Goal: Information Seeking & Learning: Understand process/instructions

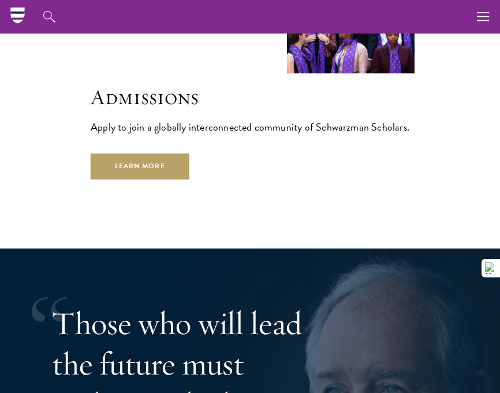
scroll to position [2826, 0]
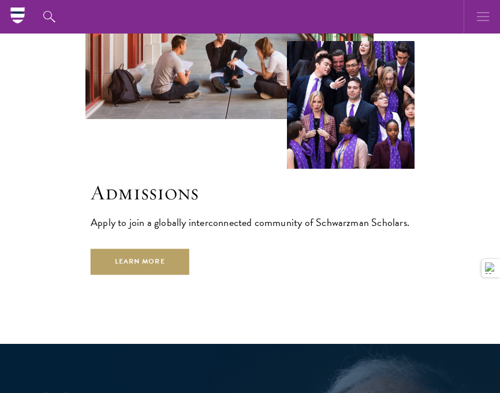
click at [488, 6] on icon "button" at bounding box center [483, 16] width 13 height 33
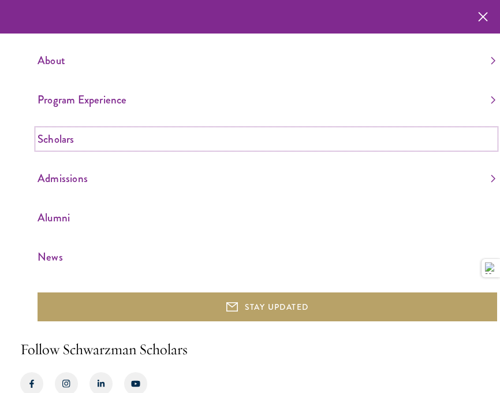
click at [166, 146] on link "Scholars" at bounding box center [267, 138] width 458 height 19
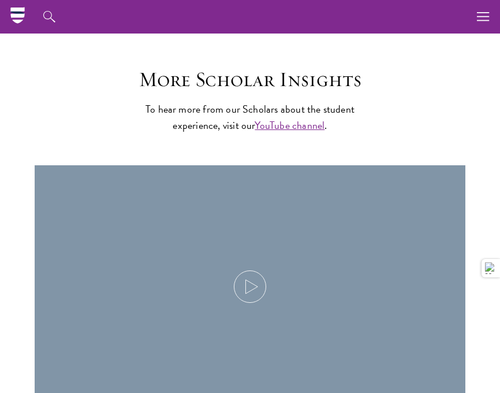
scroll to position [3523, 0]
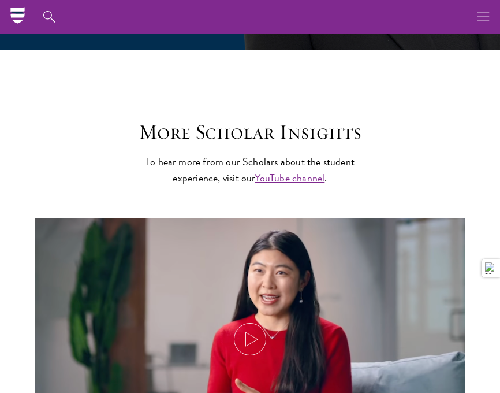
click at [475, 24] on button "button" at bounding box center [483, 16] width 33 height 33
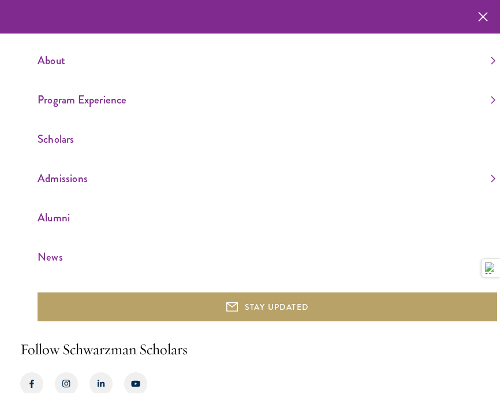
scroll to position [3490, 0]
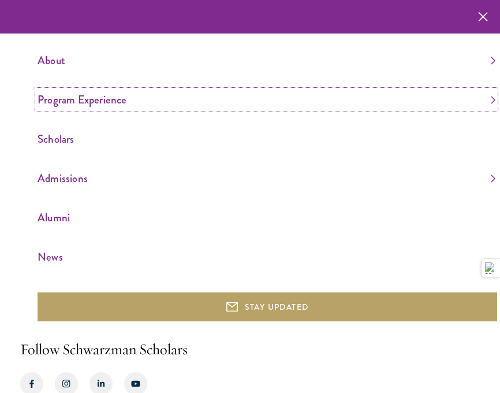
click at [292, 103] on link "Program Experience" at bounding box center [267, 99] width 458 height 19
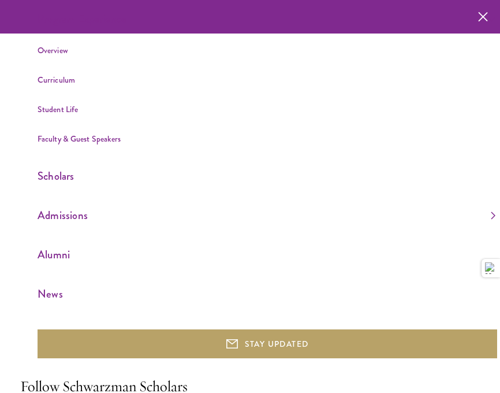
scroll to position [83, 0]
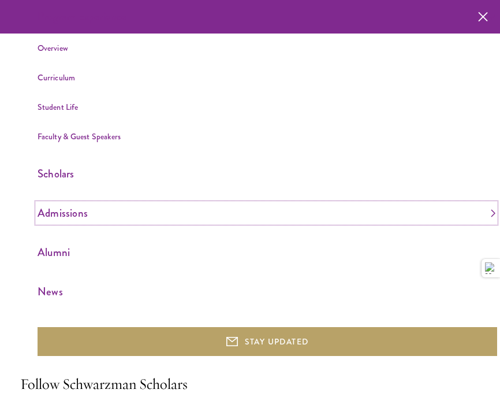
click at [247, 221] on link "Admissions" at bounding box center [267, 212] width 458 height 19
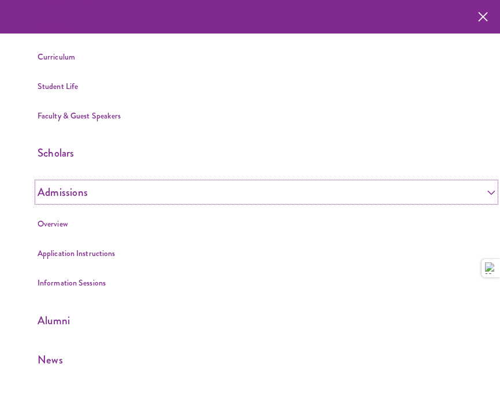
scroll to position [107, 0]
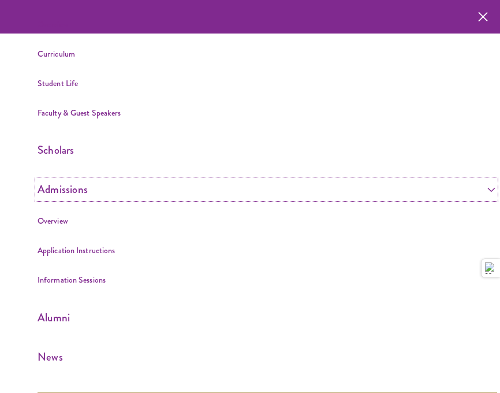
click at [81, 184] on link "Admissions" at bounding box center [267, 189] width 458 height 19
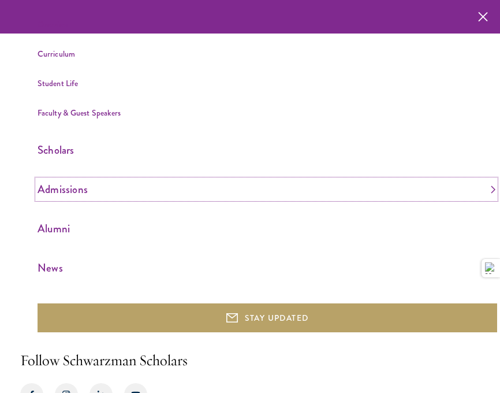
click at [76, 191] on link "Admissions" at bounding box center [267, 189] width 458 height 19
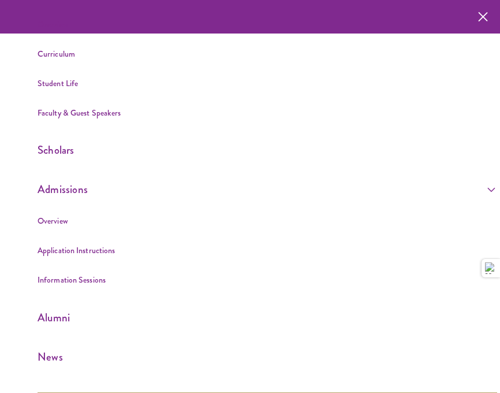
click at [79, 225] on li "Overview" at bounding box center [267, 221] width 458 height 14
click at [51, 219] on link "Overview" at bounding box center [53, 221] width 31 height 12
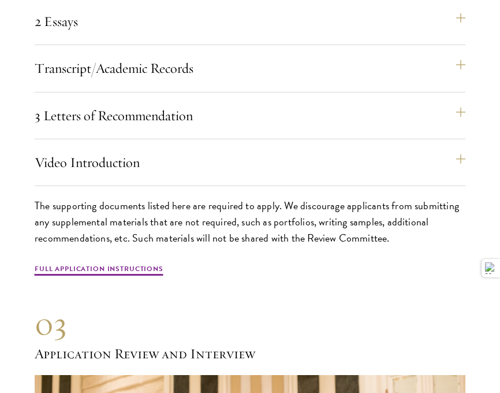
scroll to position [3544, 0]
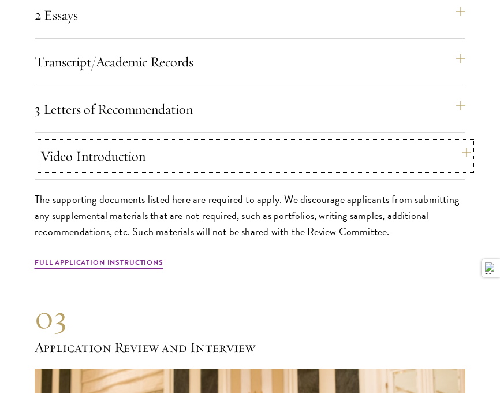
click at [209, 150] on button "Video Introduction" at bounding box center [255, 156] width 431 height 28
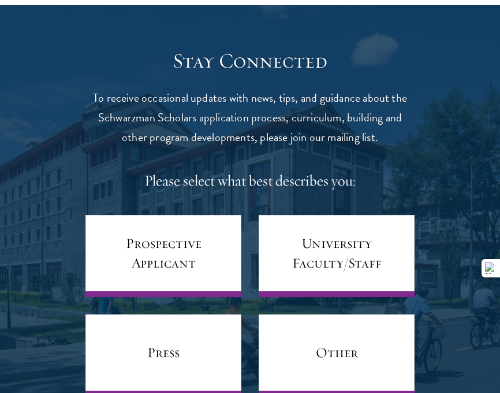
scroll to position [4806, 0]
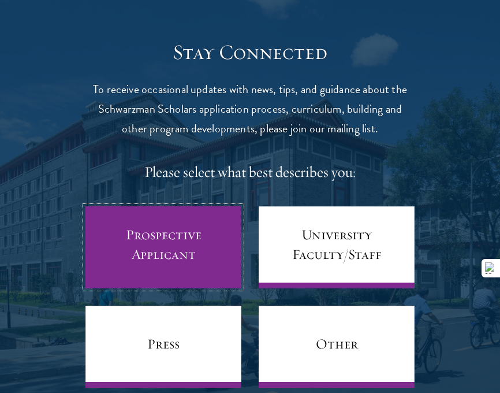
click at [189, 245] on link "Prospective Applicant" at bounding box center [163, 247] width 156 height 82
click at [182, 218] on link "Prospective Applicant" at bounding box center [163, 247] width 156 height 82
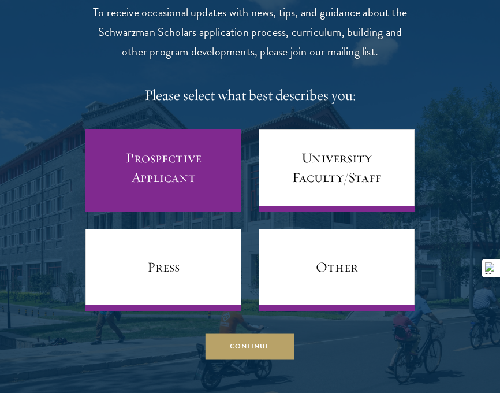
scroll to position [4930, 0]
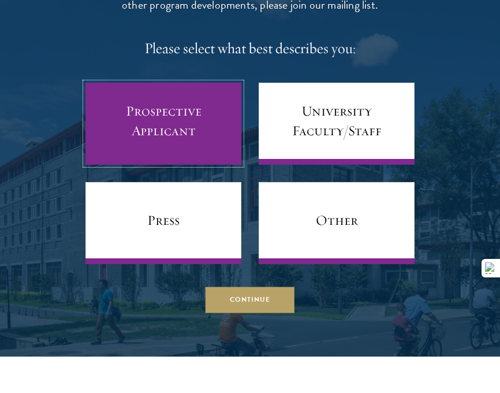
click at [178, 137] on link "Prospective Applicant" at bounding box center [163, 124] width 156 height 82
click at [170, 102] on link "Prospective Applicant" at bounding box center [163, 124] width 156 height 82
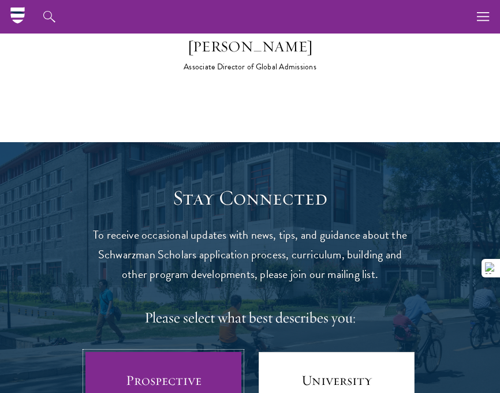
scroll to position [4641, 0]
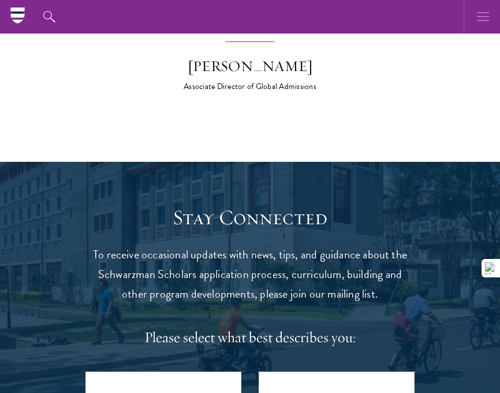
click at [477, 17] on icon "button" at bounding box center [483, 16] width 13 height 33
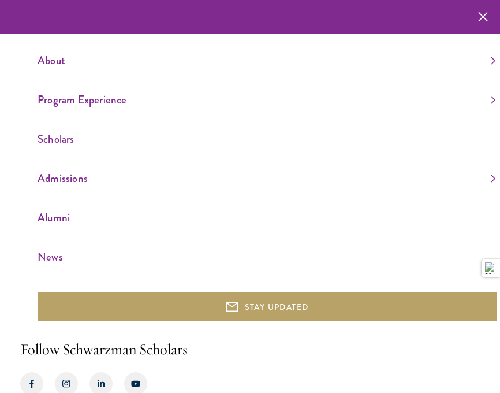
click at [189, 73] on ul "About Overview Leadership Donors Program Experience Overview Curriculum Student…" at bounding box center [268, 158] width 460 height 215
click at [61, 57] on link "About" at bounding box center [267, 60] width 458 height 19
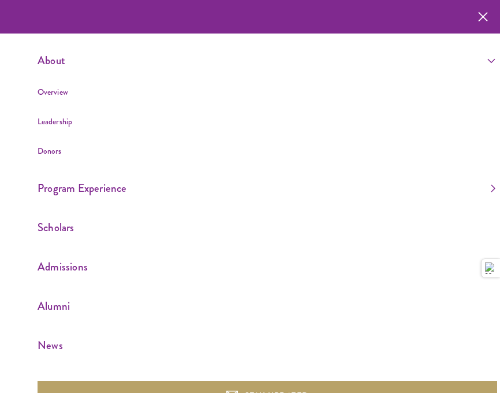
click at [54, 85] on li "Overview" at bounding box center [267, 92] width 458 height 14
click at [475, 18] on button "button" at bounding box center [482, 16] width 23 height 33
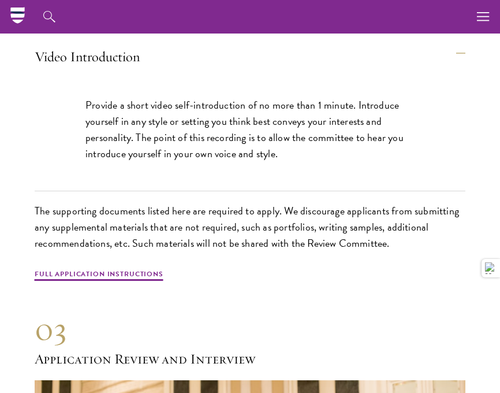
scroll to position [3489, 0]
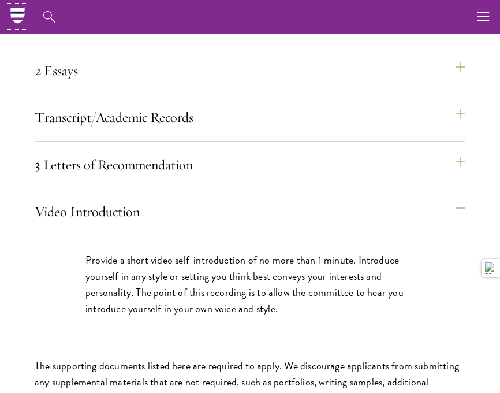
click at [16, 12] on icon at bounding box center [17, 13] width 14 height 2
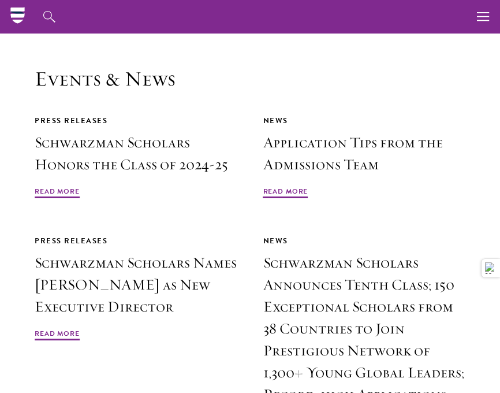
scroll to position [3512, 0]
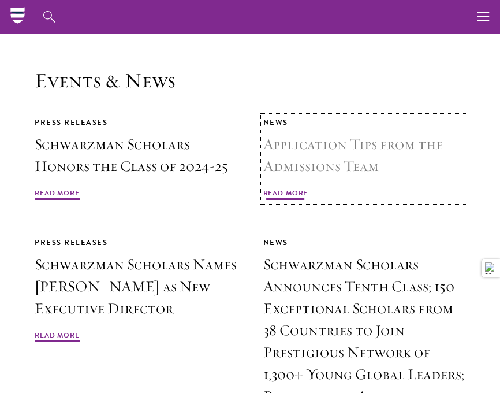
click at [285, 188] on span "Read More" at bounding box center [285, 195] width 45 height 14
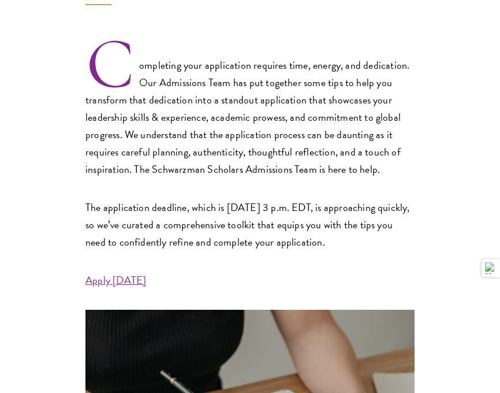
scroll to position [379, 0]
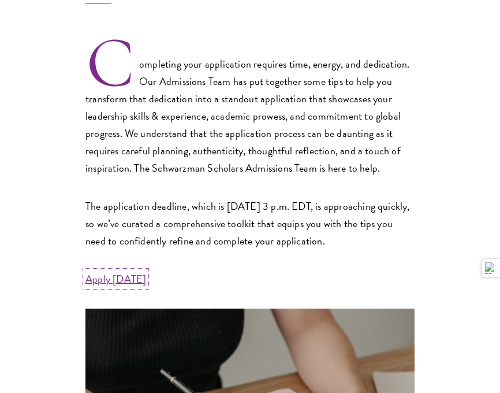
click at [117, 277] on link "Apply [DATE]" at bounding box center [115, 279] width 61 height 16
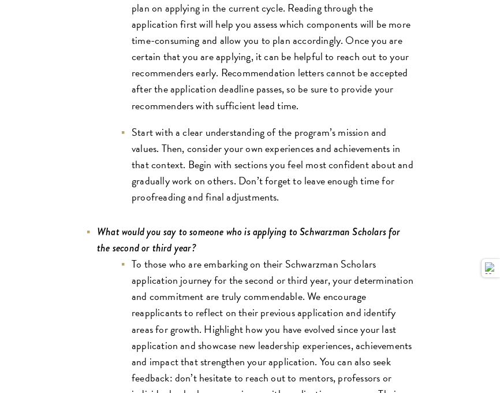
scroll to position [3876, 0]
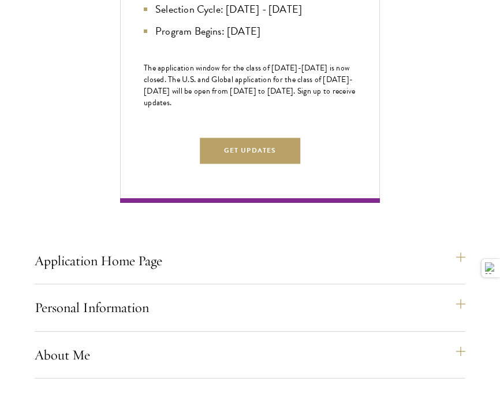
scroll to position [734, 0]
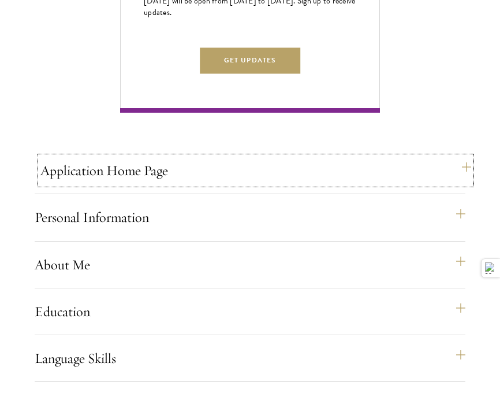
click at [139, 184] on button "Application Home Page" at bounding box center [255, 170] width 431 height 28
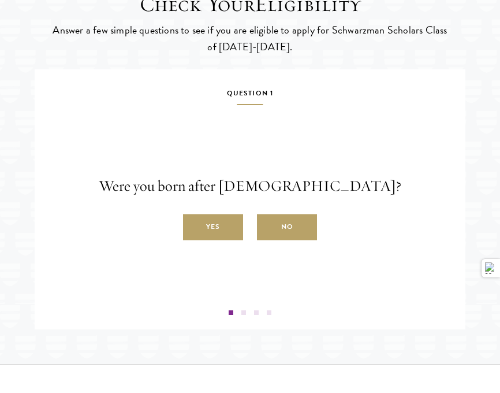
scroll to position [2137, 0]
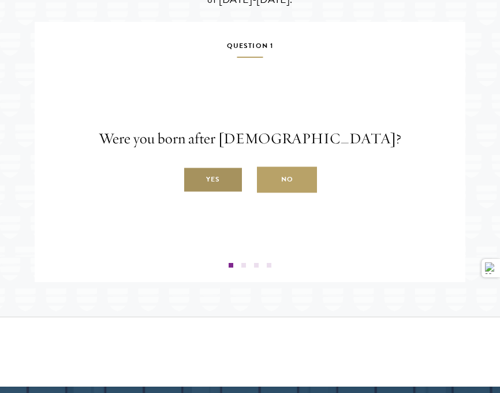
click at [233, 193] on label "Yes" at bounding box center [213, 180] width 60 height 26
click at [193, 178] on input "Yes" at bounding box center [188, 173] width 10 height 10
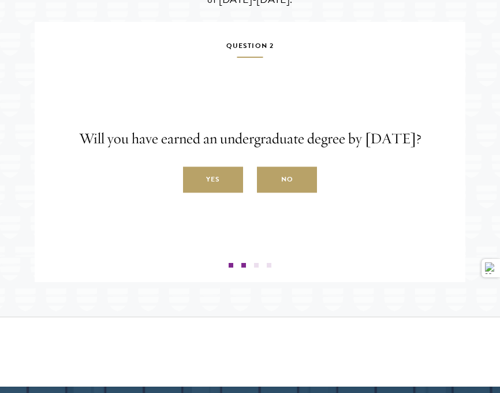
click at [233, 193] on label "Yes" at bounding box center [213, 180] width 60 height 26
click at [193, 178] on input "Yes" at bounding box center [188, 173] width 10 height 10
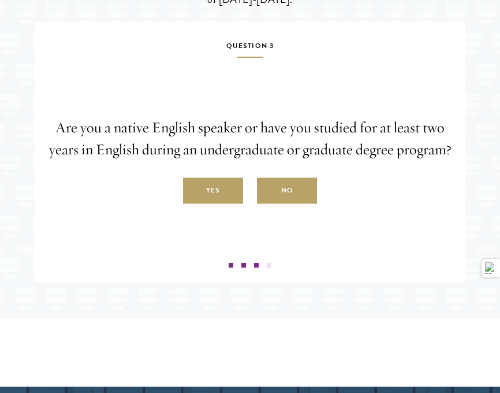
click at [233, 197] on label "Yes" at bounding box center [213, 191] width 60 height 26
click at [193, 189] on input "Yes" at bounding box center [188, 184] width 10 height 10
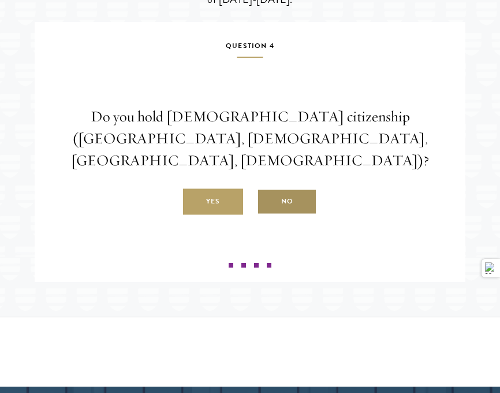
click at [271, 210] on label "No" at bounding box center [287, 202] width 60 height 26
click at [267, 200] on input "No" at bounding box center [262, 195] width 10 height 10
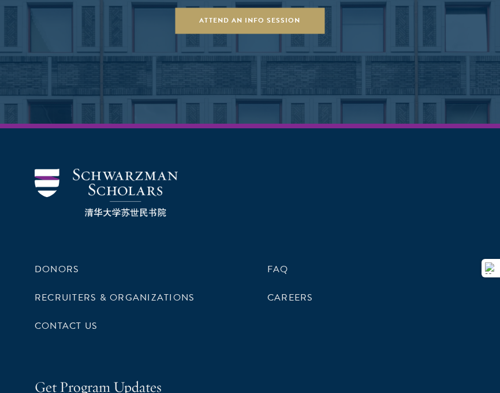
scroll to position [2782, 0]
